Goal: Submit feedback/report problem

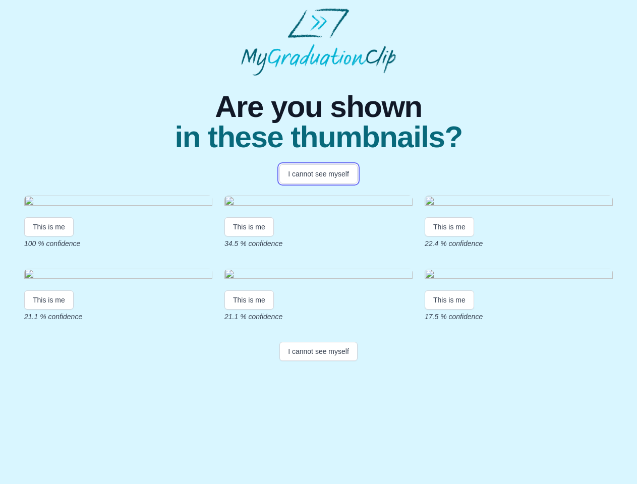
click at [318, 174] on button "I cannot see myself" at bounding box center [318, 173] width 78 height 19
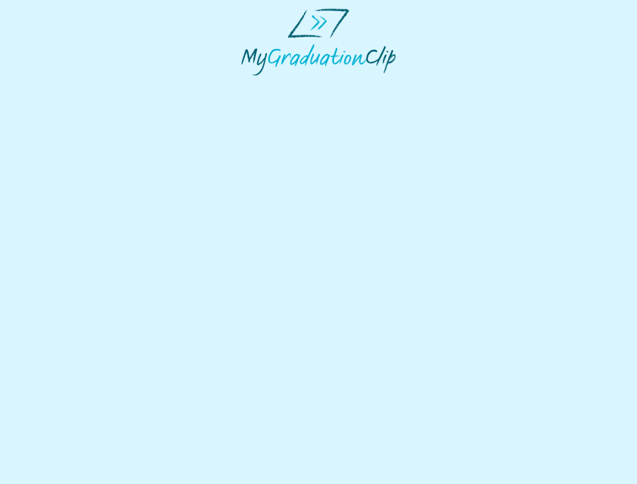
click at [49, 84] on html at bounding box center [318, 42] width 637 height 84
click at [251, 84] on html at bounding box center [318, 42] width 637 height 84
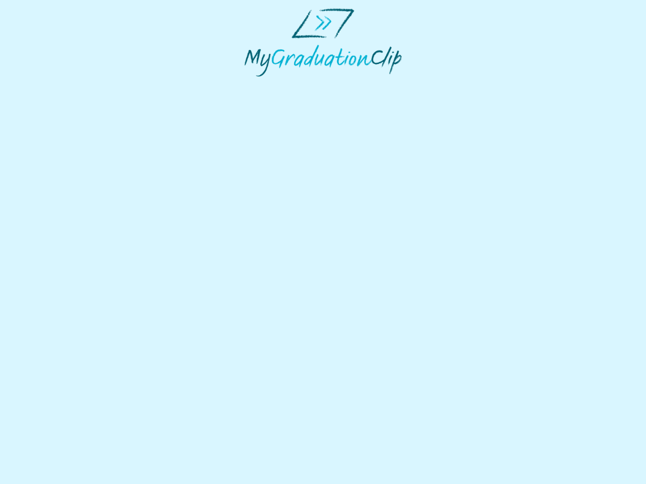
click at [452, 85] on html at bounding box center [323, 42] width 646 height 85
click at [49, 85] on html at bounding box center [323, 42] width 646 height 85
click at [251, 85] on html at bounding box center [323, 42] width 646 height 85
click at [452, 85] on html at bounding box center [323, 42] width 646 height 85
